Goal: Information Seeking & Learning: Learn about a topic

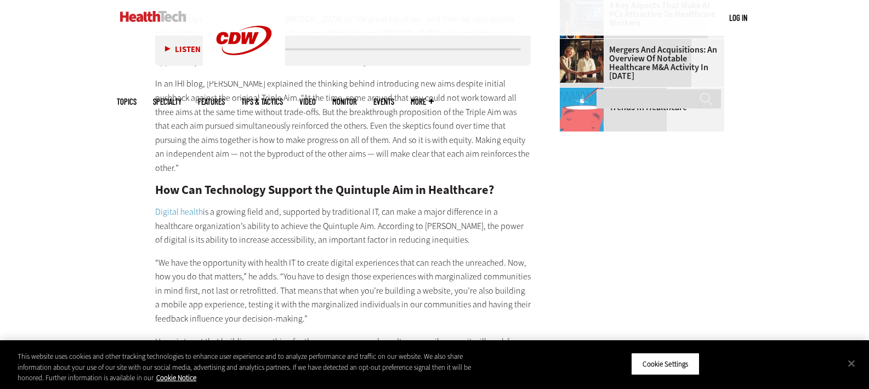
scroll to position [1486, 0]
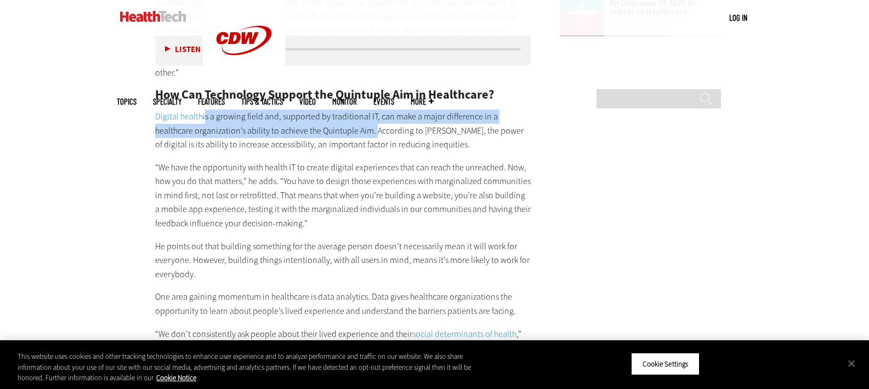
drag, startPoint x: 204, startPoint y: 75, endPoint x: 373, endPoint y: 91, distance: 169.6
click at [373, 110] on p "Digital health is a growing field and, supported by traditional IT, can make a …" at bounding box center [343, 131] width 376 height 42
drag, startPoint x: 203, startPoint y: 72, endPoint x: 376, endPoint y: 92, distance: 173.7
click at [376, 110] on p "Digital health is a growing field and, supported by traditional IT, can make a …" at bounding box center [343, 131] width 376 height 42
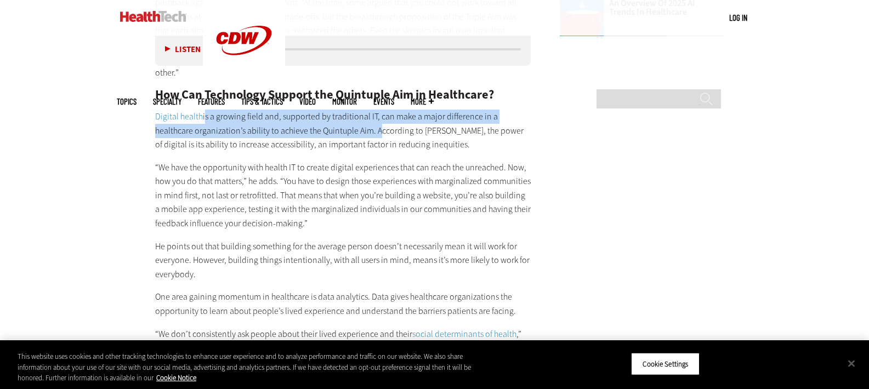
copy p "is a growing field and, supported by traditional IT, can make a major differenc…"
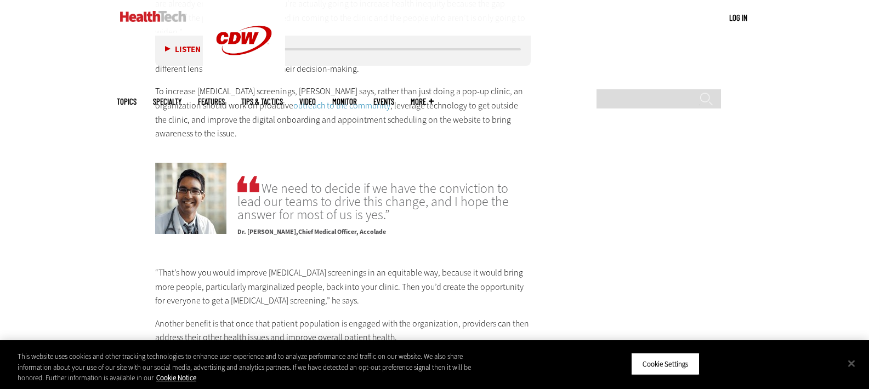
scroll to position [2470, 0]
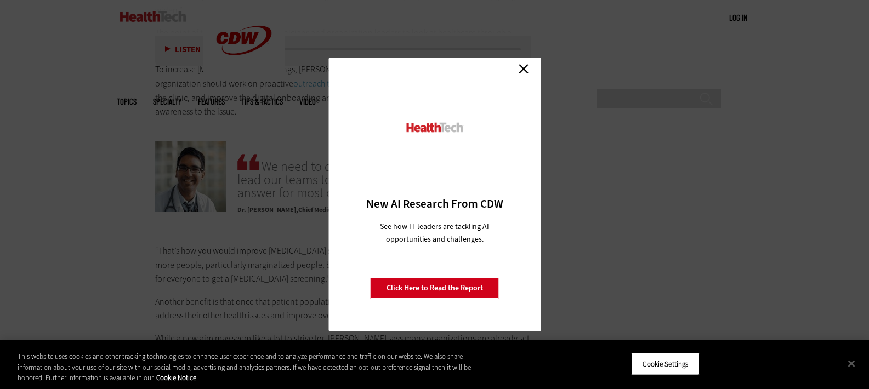
click at [520, 70] on link "Close" at bounding box center [523, 68] width 16 height 16
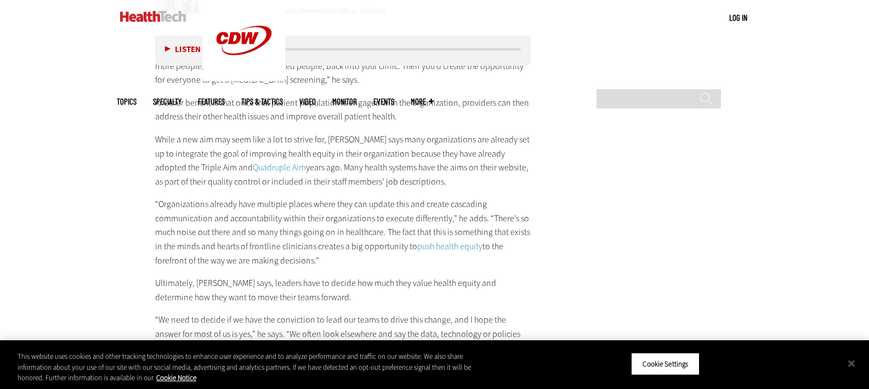
scroll to position [2711, 0]
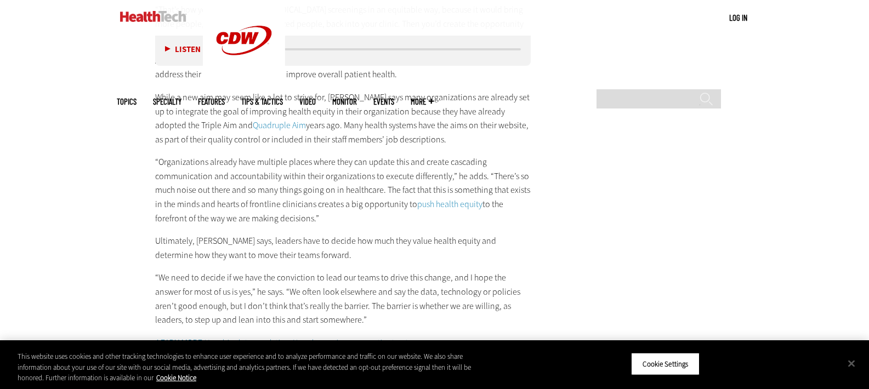
drag, startPoint x: 300, startPoint y: 70, endPoint x: 410, endPoint y: 87, distance: 111.0
click at [410, 90] on p "While a new aim may seem like a lot to strive for, [PERSON_NAME] says many orga…" at bounding box center [343, 118] width 376 height 56
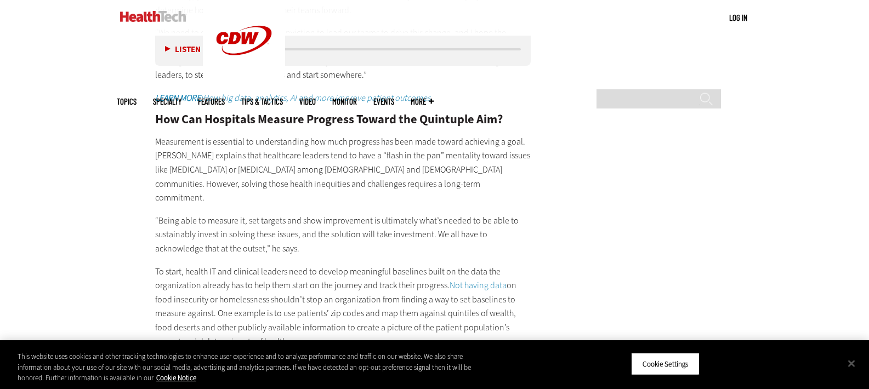
scroll to position [2960, 0]
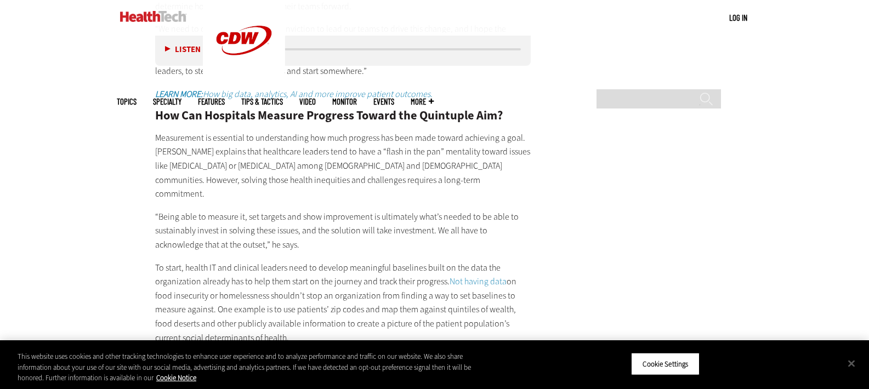
drag, startPoint x: 156, startPoint y: 195, endPoint x: 263, endPoint y: 267, distance: 129.1
click at [263, 267] on p "To start, health IT and clinical leaders need to develop meaningful baselines b…" at bounding box center [343, 303] width 376 height 84
copy p "To start, health IT and clinical leaders need to develop meaningful baselines b…"
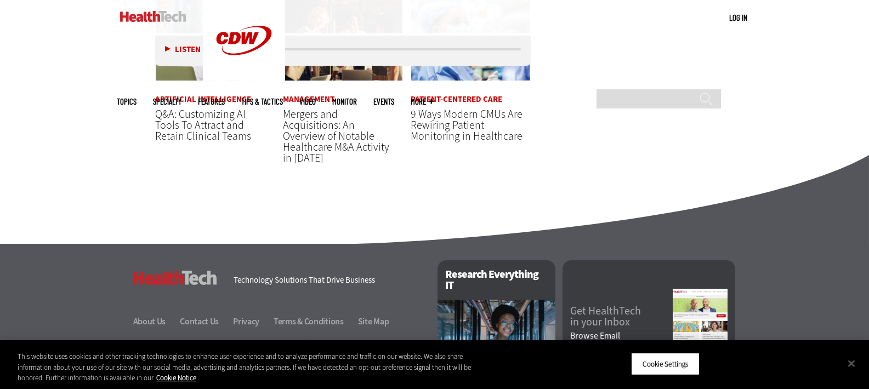
scroll to position [3626, 0]
